Goal: Information Seeking & Learning: Learn about a topic

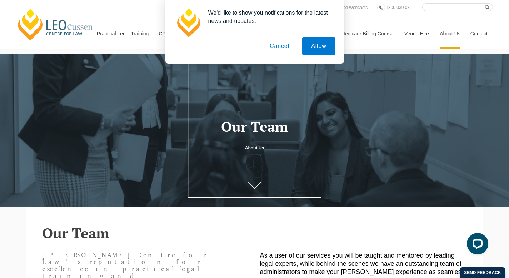
click at [278, 50] on button "Cancel" at bounding box center [280, 46] width 38 height 18
